Goal: Find contact information: Find contact information

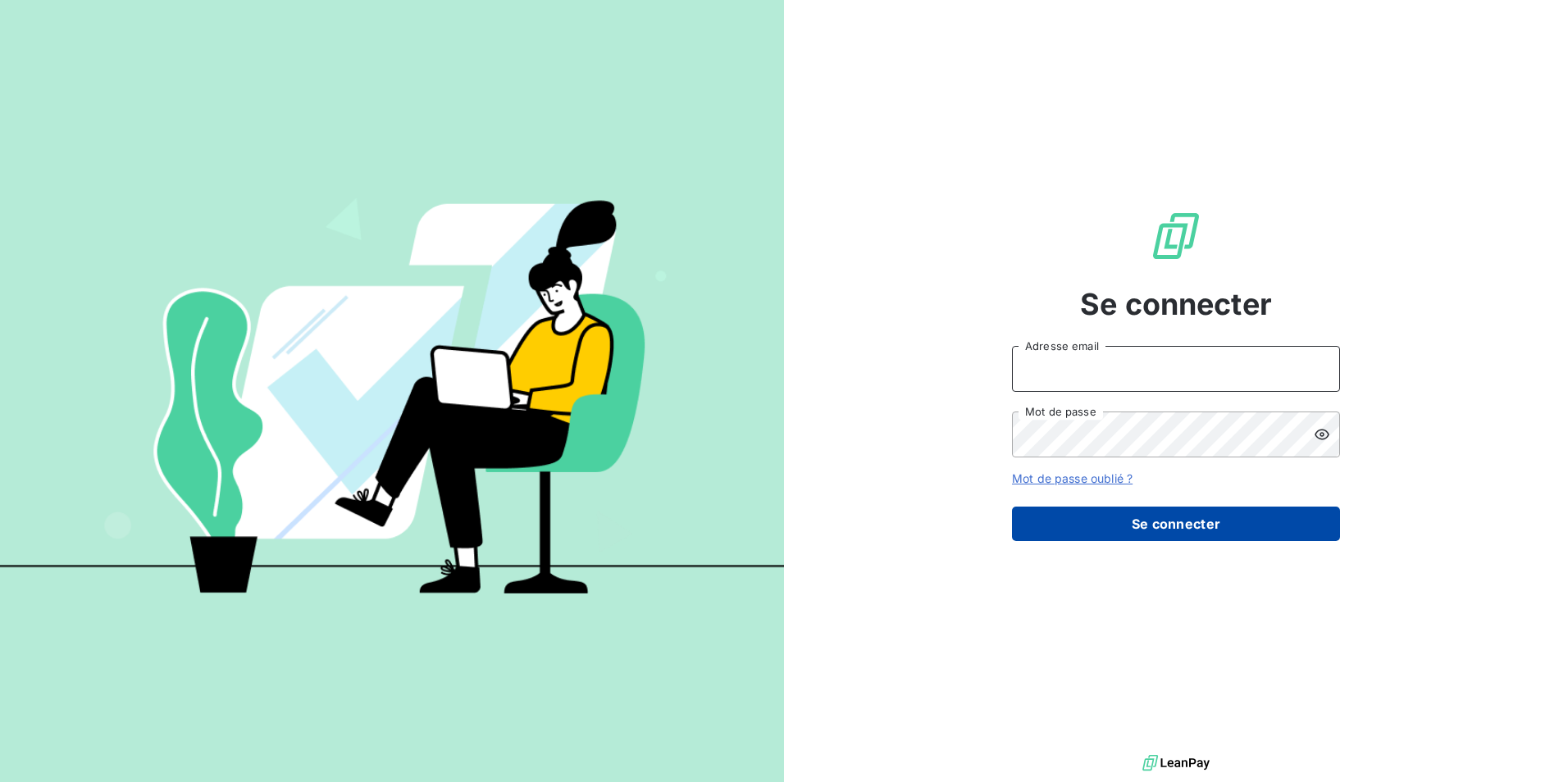
type input "[EMAIL_ADDRESS][DOMAIN_NAME]"
click at [1169, 525] on button "Se connecter" at bounding box center [1176, 524] width 328 height 34
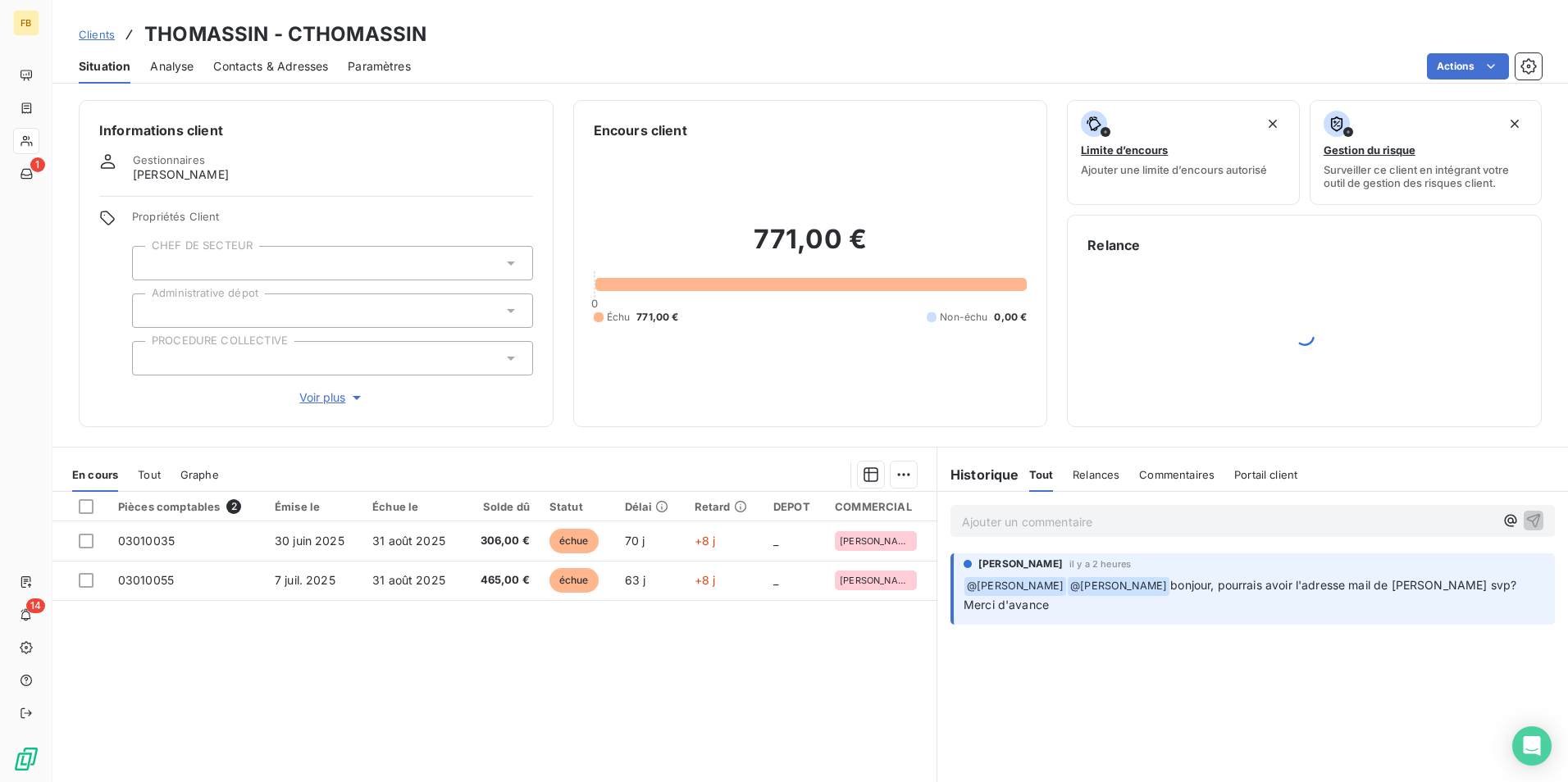
click at [1081, 518] on p "Ajouter un commentaire ﻿" at bounding box center [1228, 522] width 532 height 21
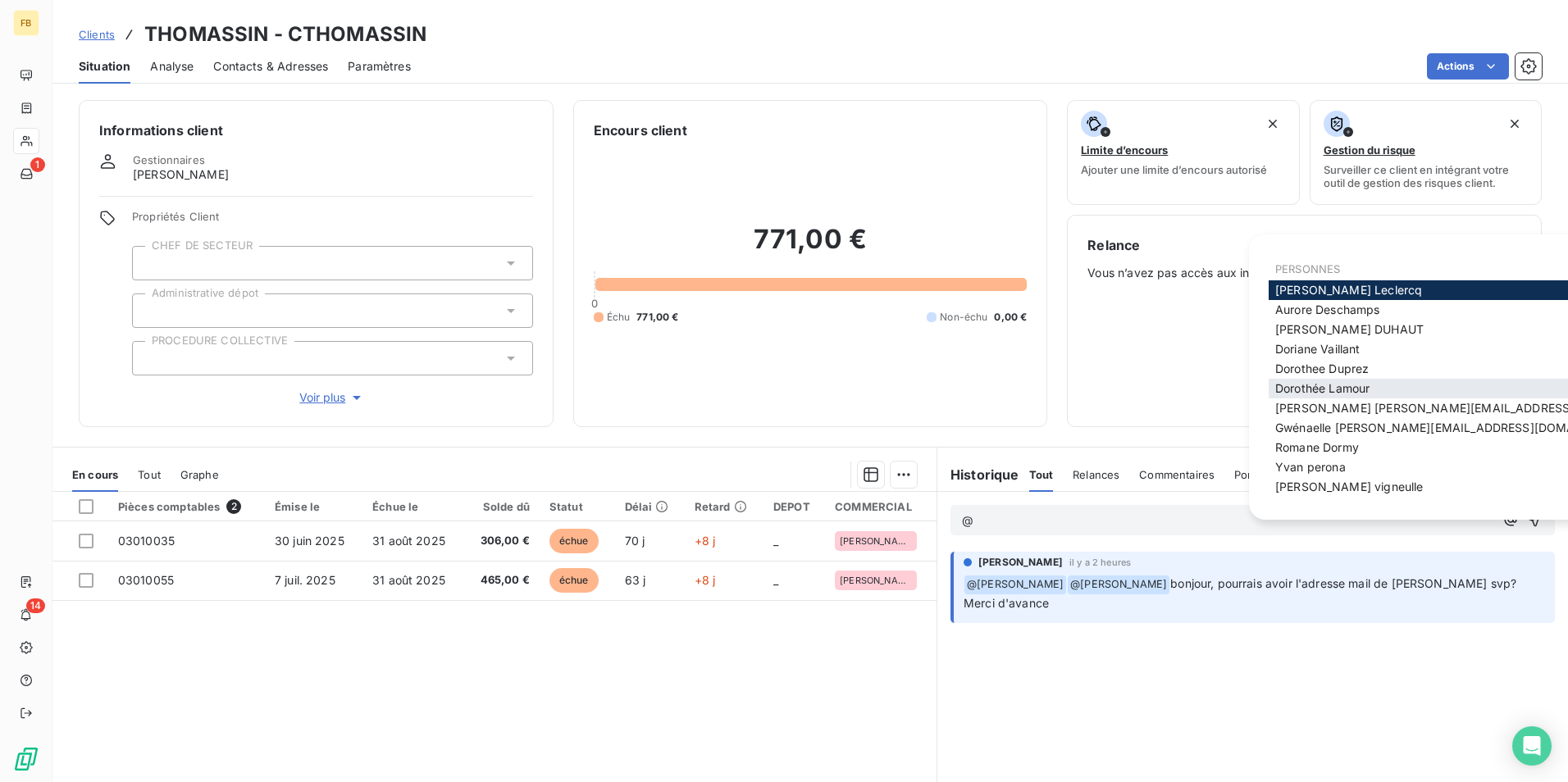
click at [1357, 381] on span "[PERSON_NAME]" at bounding box center [1322, 388] width 94 height 14
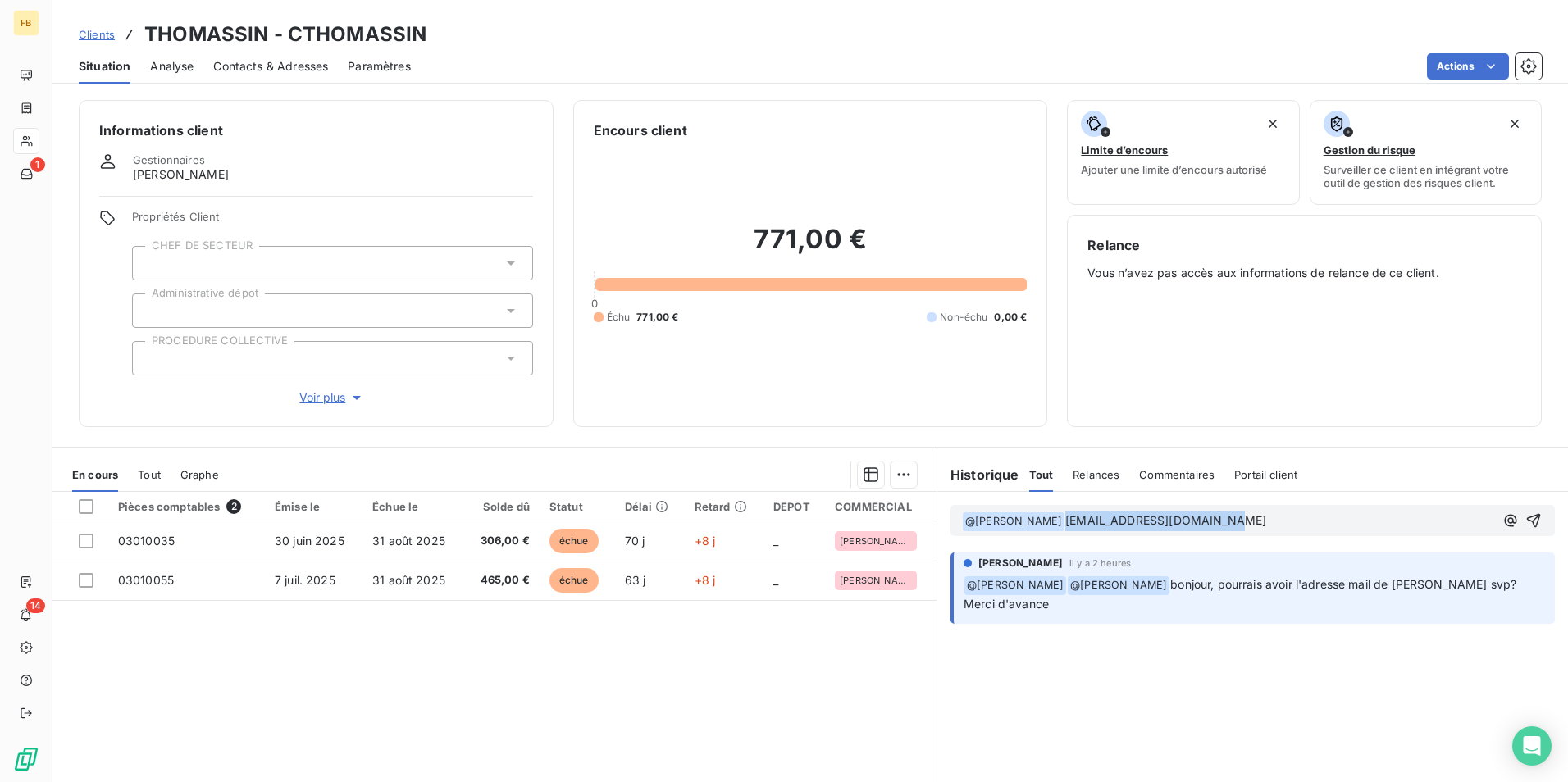
drag, startPoint x: 1217, startPoint y: 517, endPoint x: 1062, endPoint y: 517, distance: 155.0
click at [1062, 517] on p "﻿ @ [PERSON_NAME] ﻿ [EMAIL_ADDRESS][DOMAIN_NAME]" at bounding box center [1228, 521] width 532 height 20
copy span "[EMAIL_ADDRESS][DOMAIN_NAME]"
click at [1526, 516] on icon "button" at bounding box center [1534, 521] width 17 height 17
